Goal: Download file/media

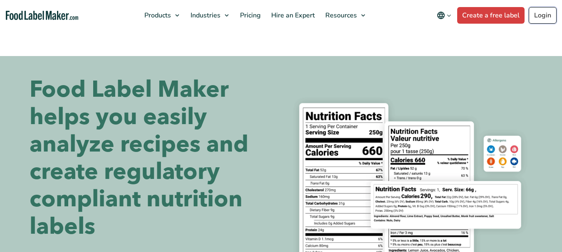
click at [539, 17] on link "Login" at bounding box center [543, 15] width 28 height 17
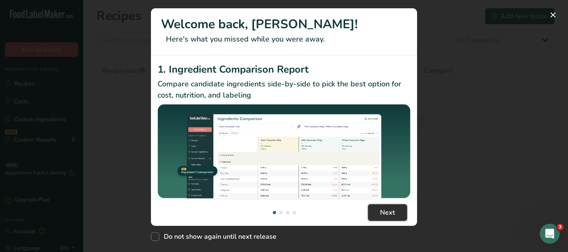
click at [388, 218] on button "Next" at bounding box center [387, 213] width 39 height 17
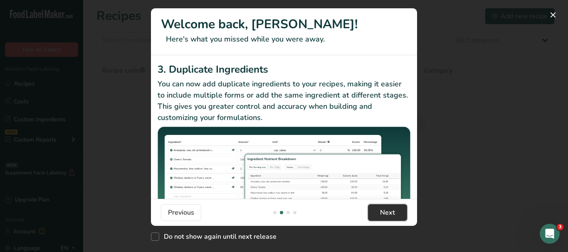
click at [388, 217] on span "Next" at bounding box center [387, 213] width 15 height 10
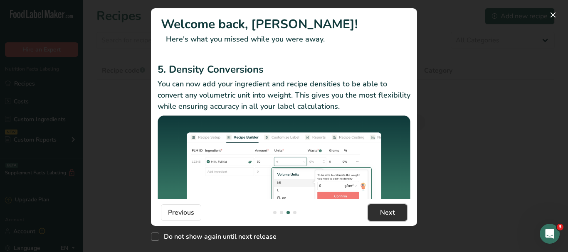
click at [389, 217] on span "Next" at bounding box center [387, 213] width 15 height 10
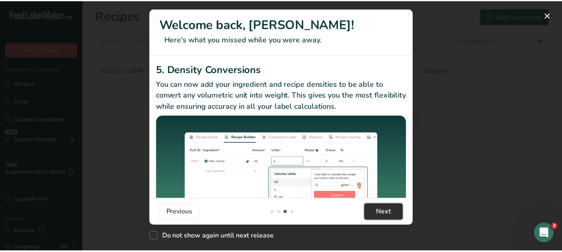
scroll to position [0, 798]
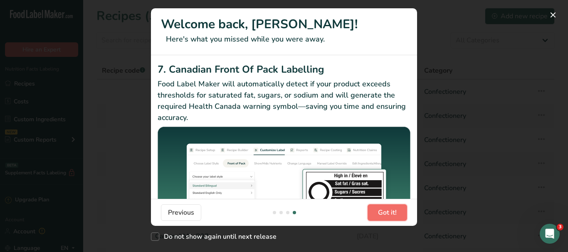
click at [389, 215] on span "Got it!" at bounding box center [387, 213] width 19 height 10
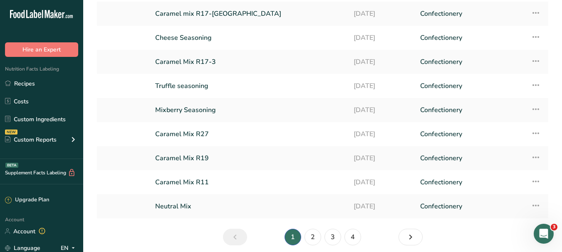
scroll to position [125, 0]
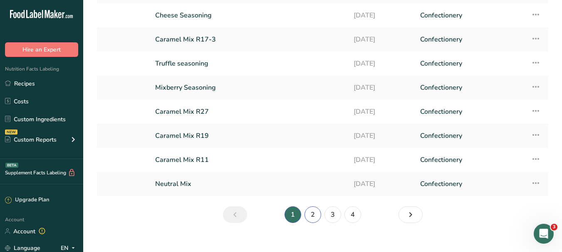
click at [313, 212] on link "2" at bounding box center [312, 215] width 17 height 17
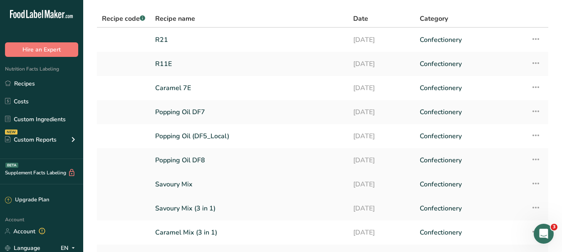
scroll to position [42, 0]
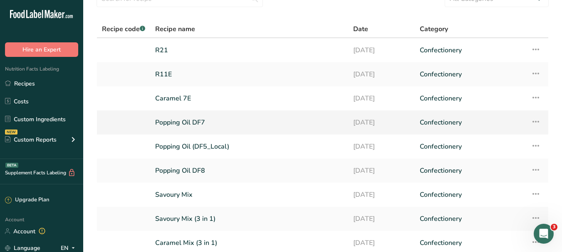
click at [440, 120] on link "Confectionery" at bounding box center [470, 122] width 101 height 17
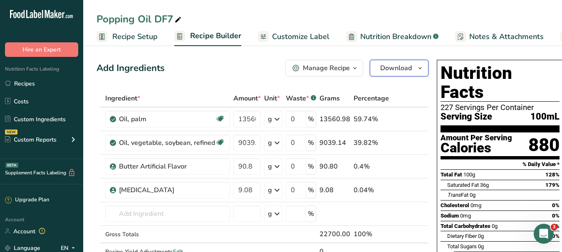
click at [418, 67] on icon "button" at bounding box center [420, 68] width 7 height 10
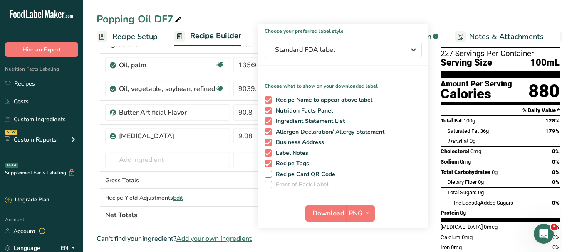
scroll to position [125, 0]
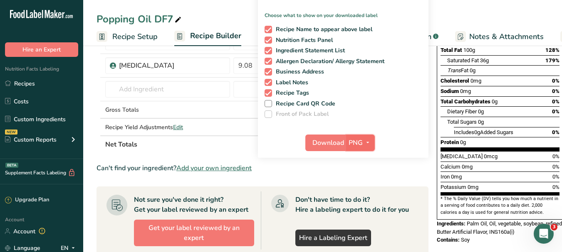
click at [365, 143] on icon "button" at bounding box center [367, 143] width 7 height 10
click at [362, 200] on link "PDF" at bounding box center [361, 201] width 27 height 14
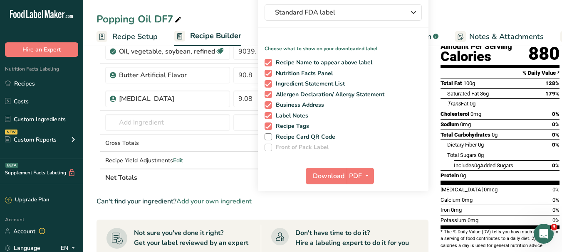
scroll to position [83, 0]
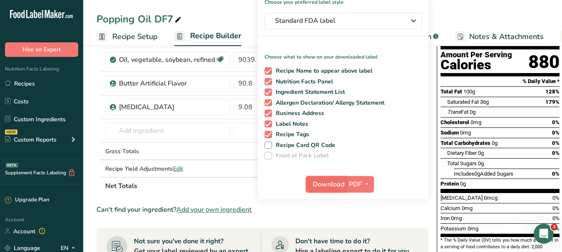
click at [324, 184] on span "Download" at bounding box center [329, 185] width 32 height 10
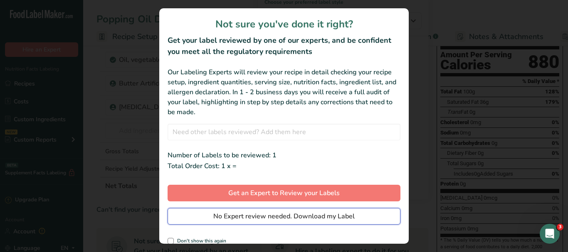
click at [306, 217] on span "No Expert review needed. Download my Label" at bounding box center [283, 217] width 141 height 10
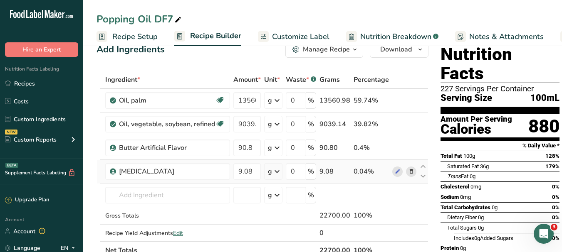
scroll to position [0, 0]
